Goal: Transaction & Acquisition: Purchase product/service

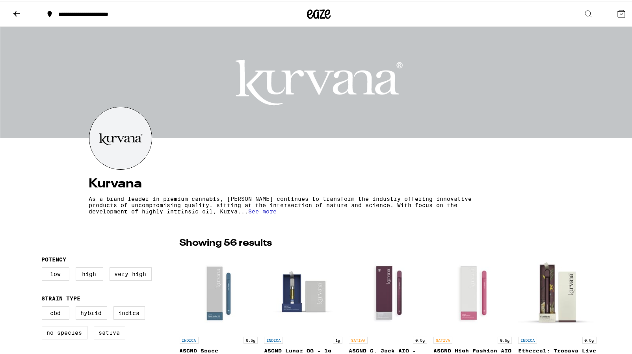
click at [265, 210] on span "See more" at bounding box center [263, 210] width 28 height 6
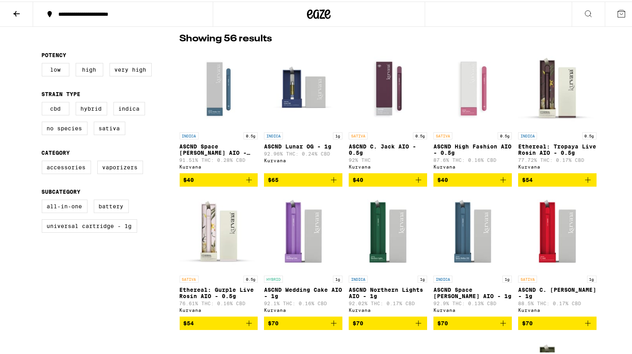
scroll to position [196, 0]
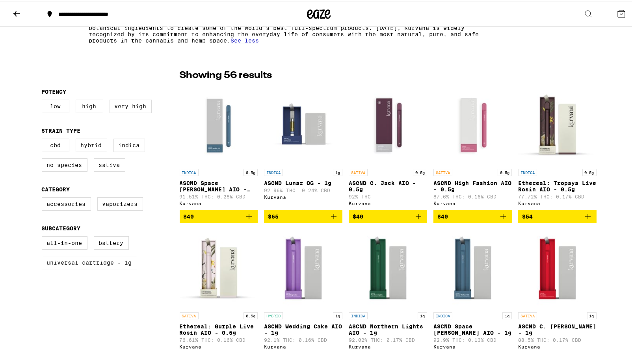
click at [109, 268] on label "Universal Cartridge - 1g" at bounding box center [89, 260] width 95 height 13
click at [44, 236] on input "Universal Cartridge - 1g" at bounding box center [43, 236] width 0 height 0
checkbox input "true"
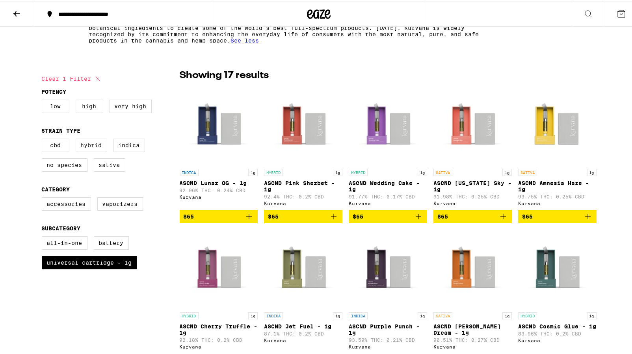
click at [96, 147] on label "Hybrid" at bounding box center [92, 143] width 32 height 13
click at [44, 139] on input "Hybrid" at bounding box center [43, 138] width 0 height 0
checkbox input "true"
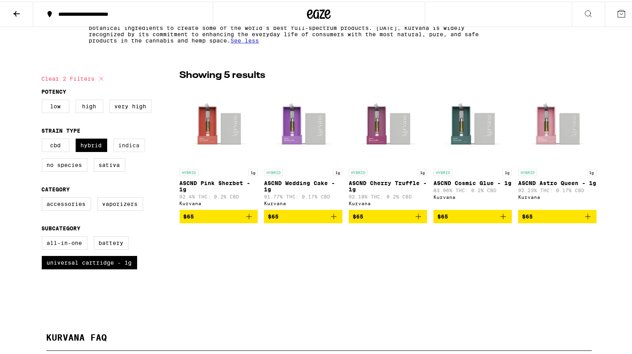
click at [124, 147] on label "Indica" at bounding box center [129, 143] width 32 height 13
click at [44, 139] on input "Indica" at bounding box center [43, 138] width 0 height 0
checkbox input "true"
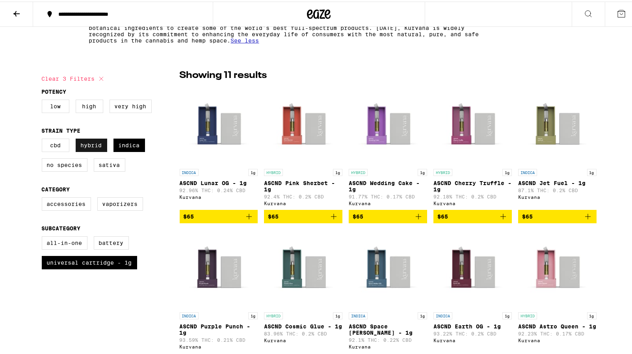
click at [96, 147] on label "Hybrid" at bounding box center [92, 143] width 32 height 13
click at [44, 139] on input "Hybrid" at bounding box center [43, 138] width 0 height 0
checkbox input "false"
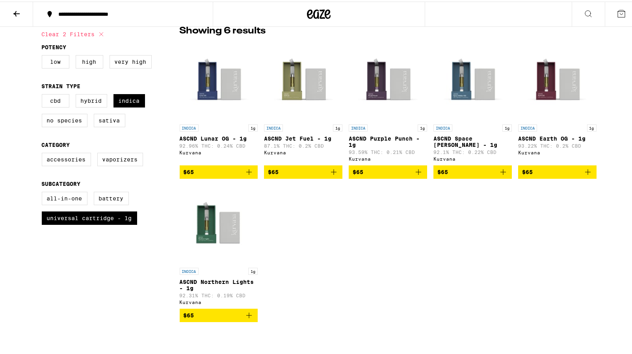
scroll to position [196, 0]
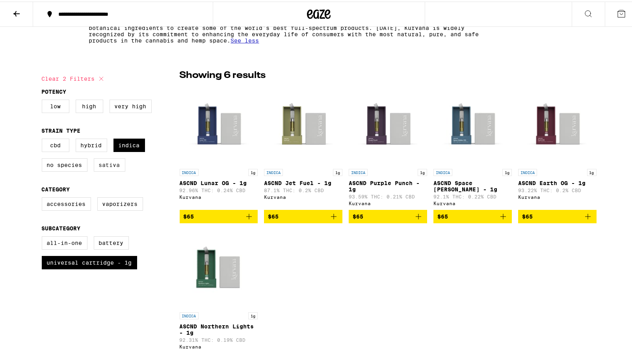
click at [101, 165] on label "Sativa" at bounding box center [110, 163] width 32 height 13
click at [44, 139] on input "Sativa" at bounding box center [43, 138] width 0 height 0
checkbox input "true"
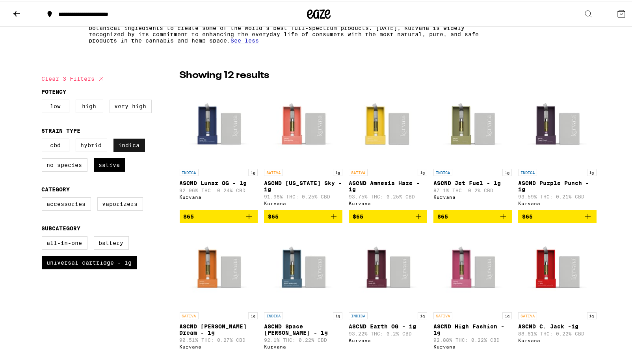
click at [123, 148] on label "Indica" at bounding box center [129, 143] width 32 height 13
click at [44, 139] on input "Indica" at bounding box center [43, 138] width 0 height 0
checkbox input "false"
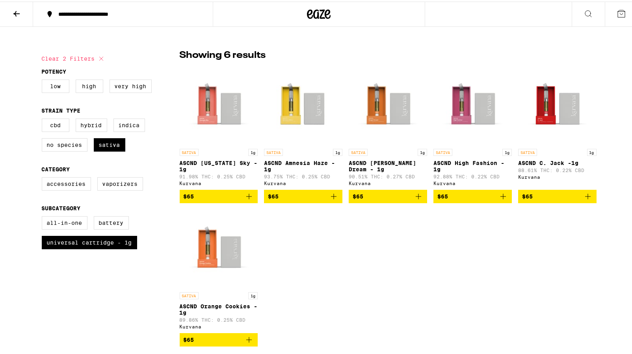
scroll to position [200, 0]
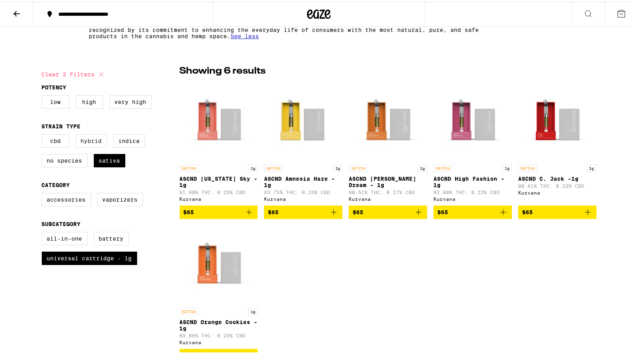
click at [90, 139] on label "Hybrid" at bounding box center [92, 139] width 32 height 13
click at [44, 134] on input "Hybrid" at bounding box center [43, 134] width 0 height 0
checkbox input "true"
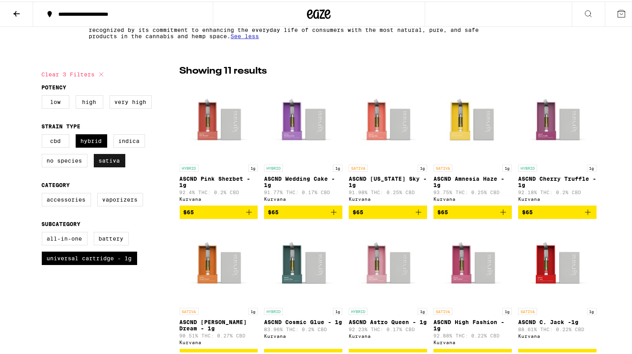
click at [107, 159] on label "Sativa" at bounding box center [110, 158] width 32 height 13
click at [44, 134] on input "Sativa" at bounding box center [43, 134] width 0 height 0
checkbox input "false"
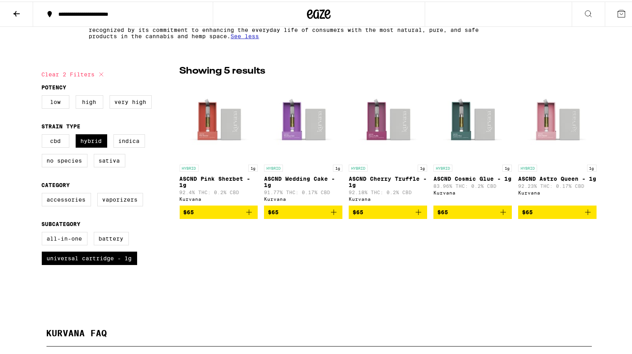
click at [500, 213] on icon "Add to bag" at bounding box center [503, 211] width 6 height 6
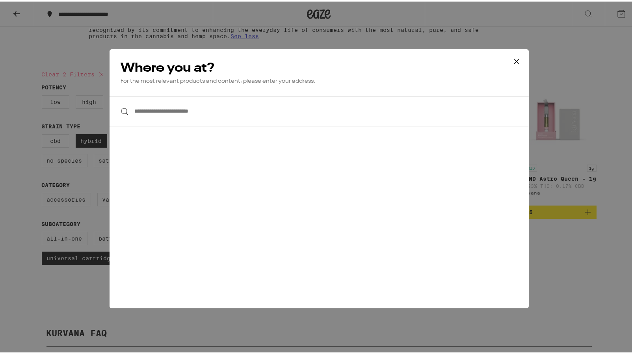
click at [202, 113] on input "**********" at bounding box center [318, 110] width 419 height 30
click at [203, 111] on input "**********" at bounding box center [318, 110] width 419 height 30
click at [510, 58] on icon at bounding box center [516, 60] width 12 height 12
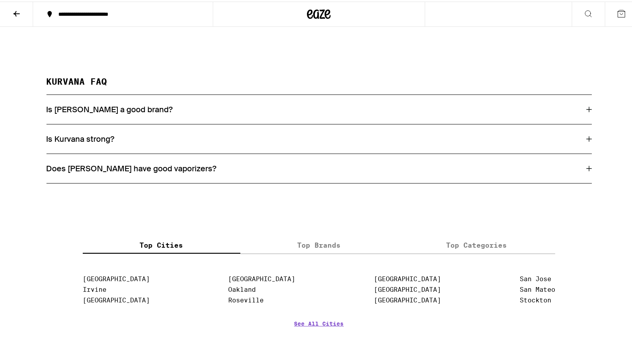
scroll to position [515, 0]
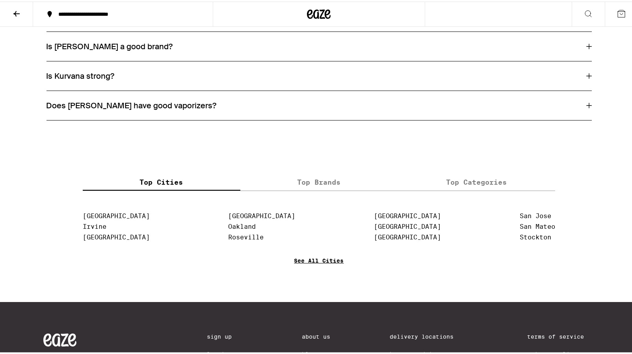
click at [328, 272] on link "See All Cities" at bounding box center [319, 270] width 50 height 29
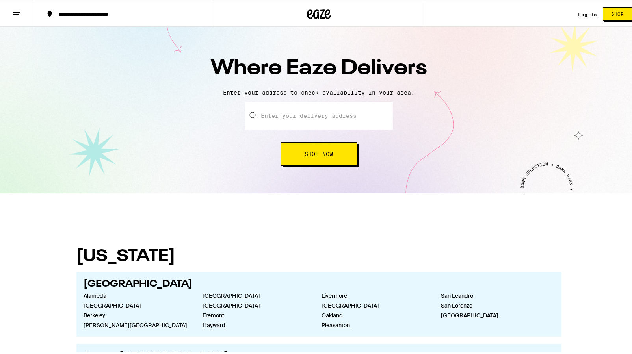
click at [291, 117] on input "text" at bounding box center [319, 114] width 148 height 28
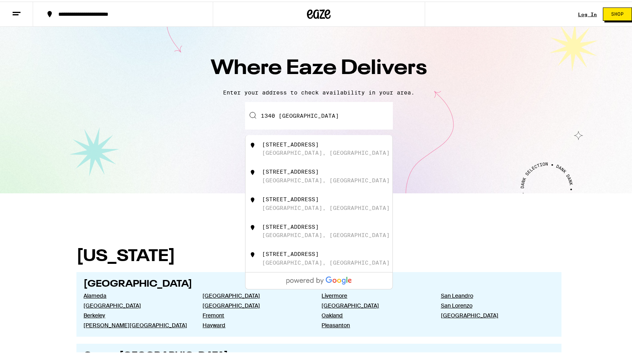
click at [303, 151] on div "[STREET_ADDRESS]" at bounding box center [332, 147] width 141 height 15
type input "[STREET_ADDRESS]"
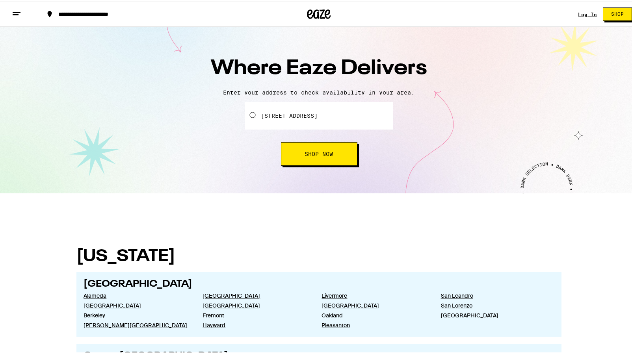
click at [329, 153] on span "Shop Now" at bounding box center [319, 153] width 28 height 6
click at [319, 155] on span "Shop Now" at bounding box center [319, 153] width 28 height 6
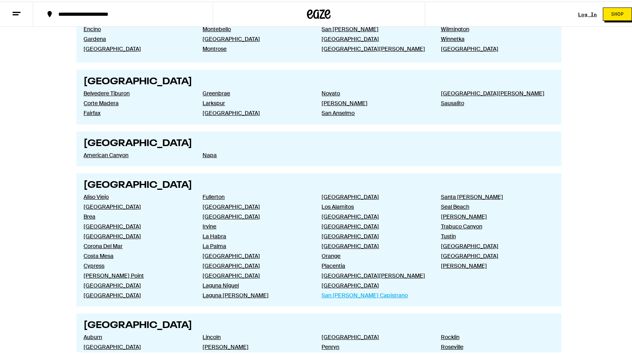
scroll to position [387, 0]
